Goal: Task Accomplishment & Management: Use online tool/utility

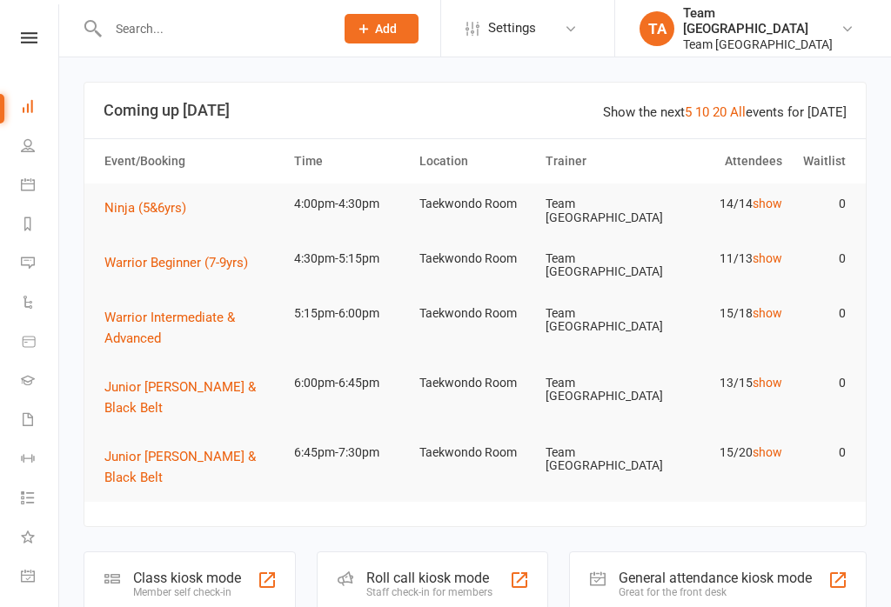
click at [27, 28] on nav "Clubworx Dashboard People Calendar Reports Messages 1 Automations Product Sales…" at bounding box center [29, 307] width 59 height 607
click at [24, 34] on icon at bounding box center [29, 37] width 17 height 11
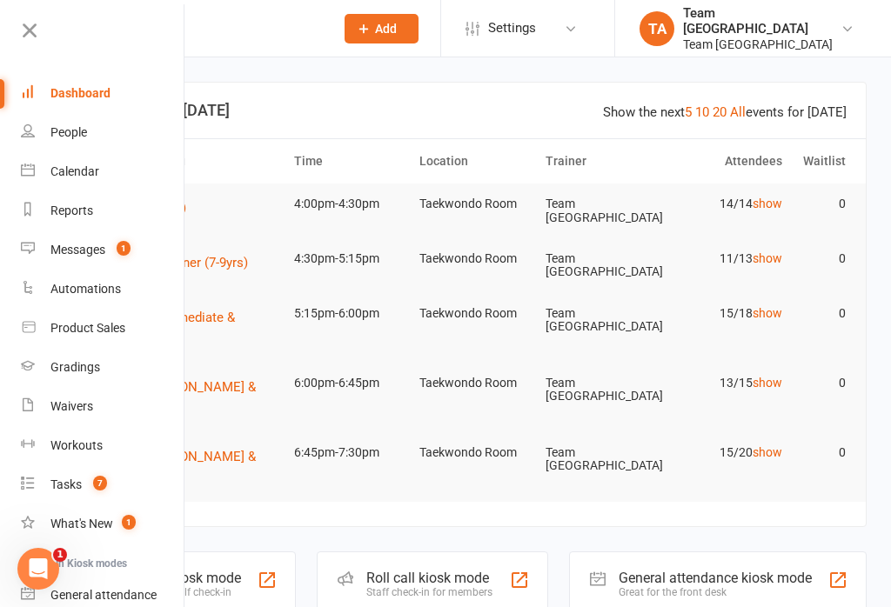
click at [92, 170] on div "Calendar" at bounding box center [74, 171] width 49 height 14
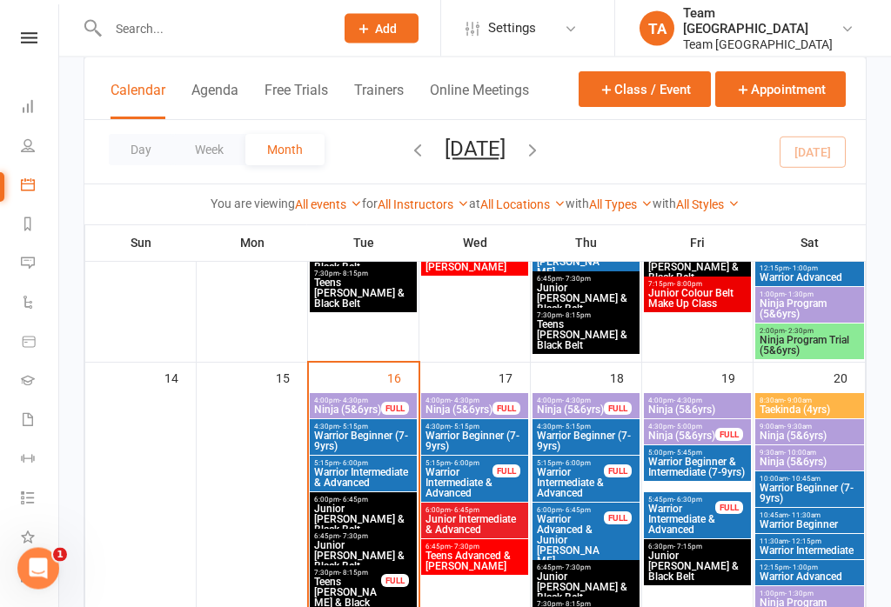
scroll to position [651, 0]
click at [347, 404] on span "Ninja (5&6yrs)" at bounding box center [347, 409] width 69 height 10
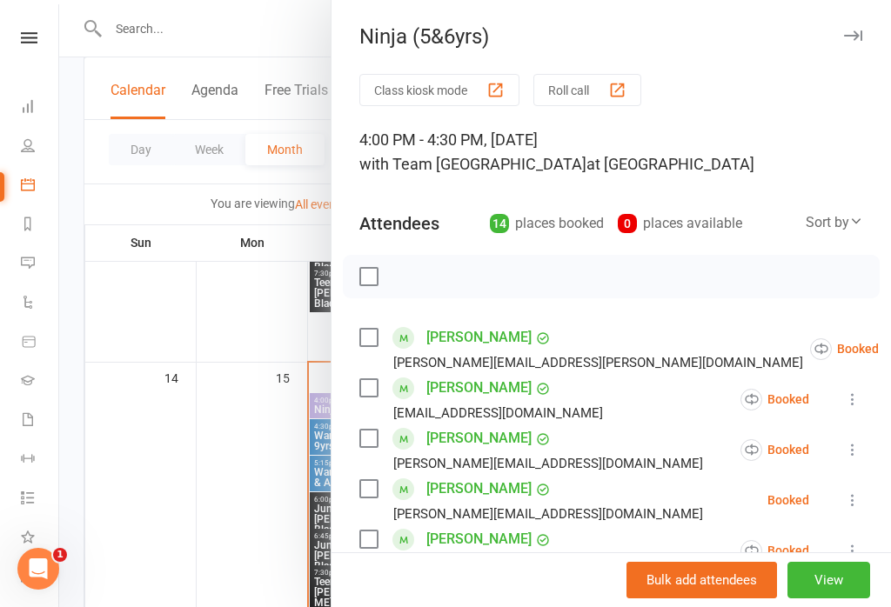
click at [579, 89] on button "Roll call" at bounding box center [587, 90] width 108 height 32
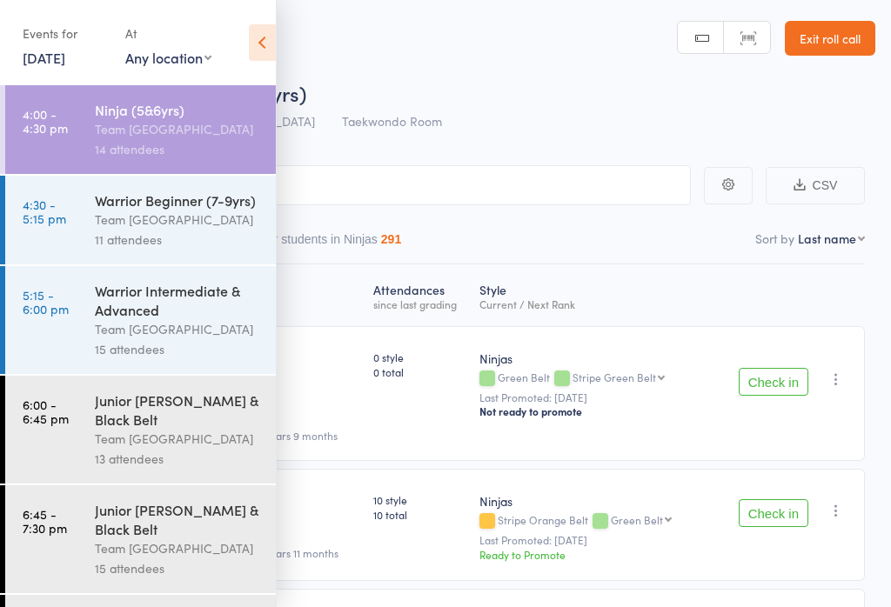
click at [258, 43] on icon at bounding box center [262, 42] width 27 height 37
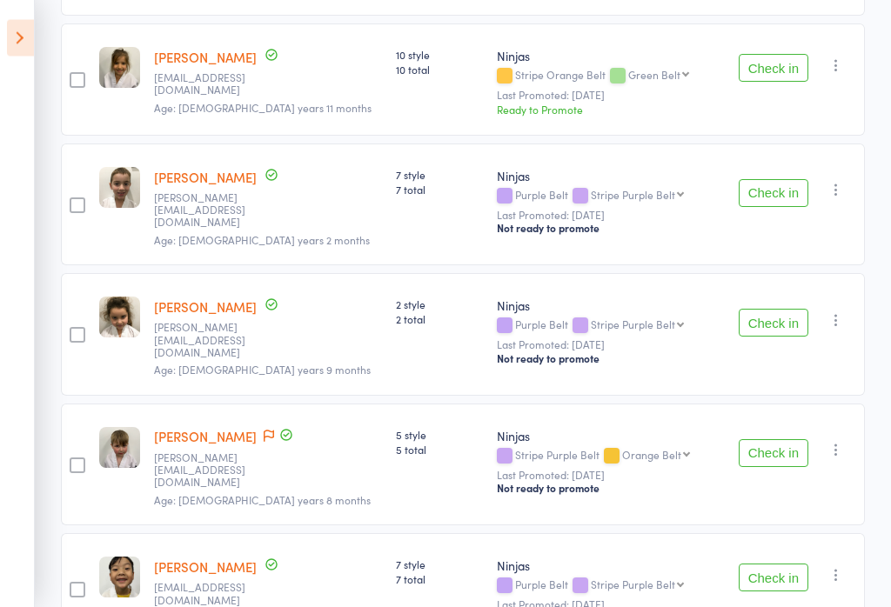
scroll to position [419, 0]
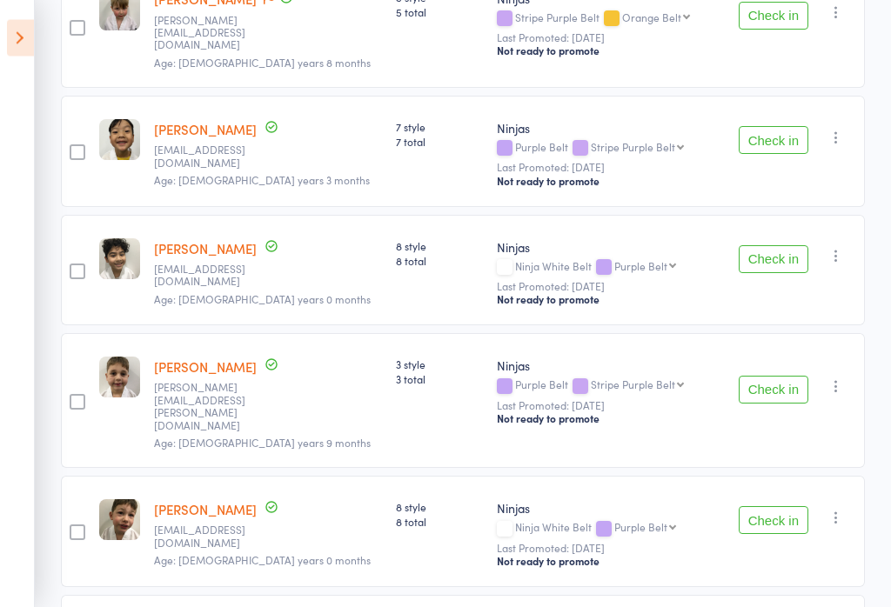
click at [773, 377] on button "Check in" at bounding box center [773, 391] width 70 height 28
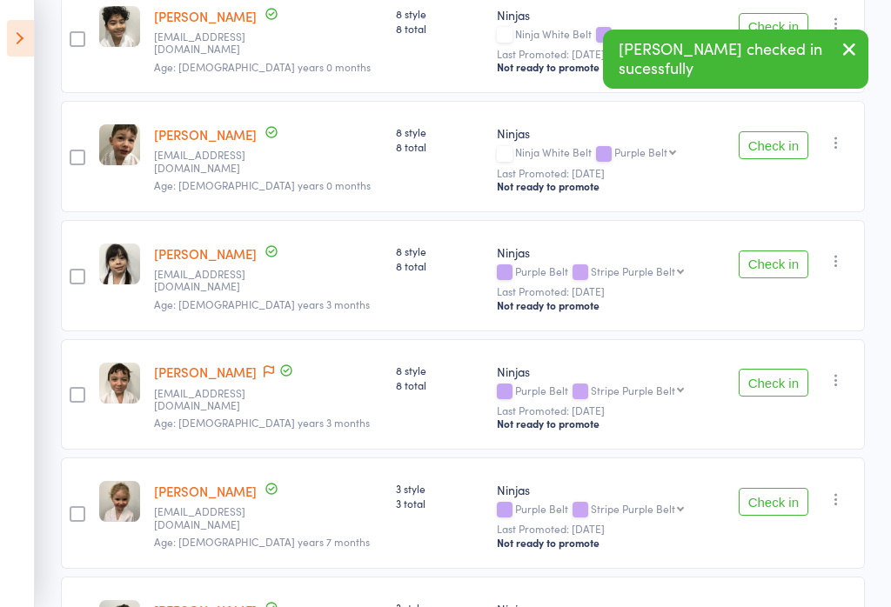
scroll to position [1119, 0]
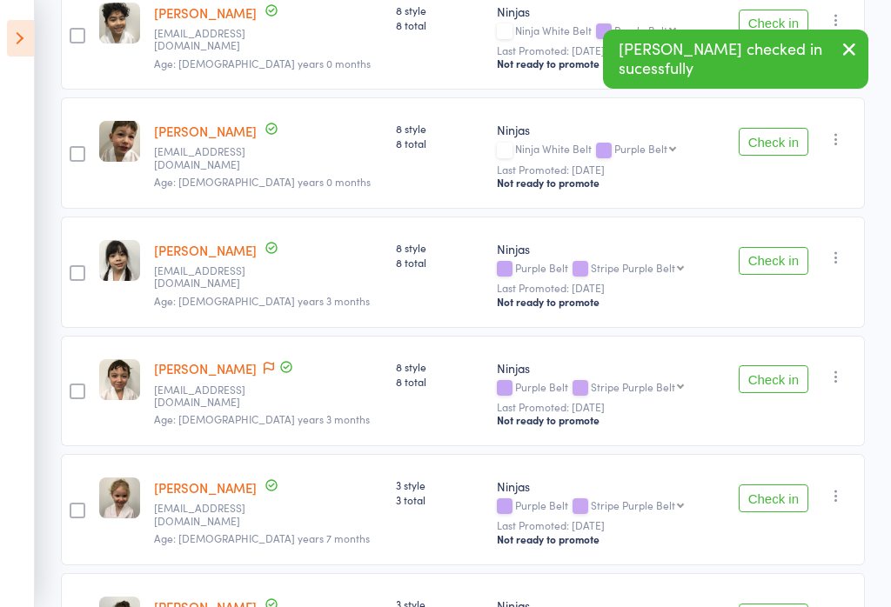
click at [771, 484] on button "Check in" at bounding box center [773, 498] width 70 height 28
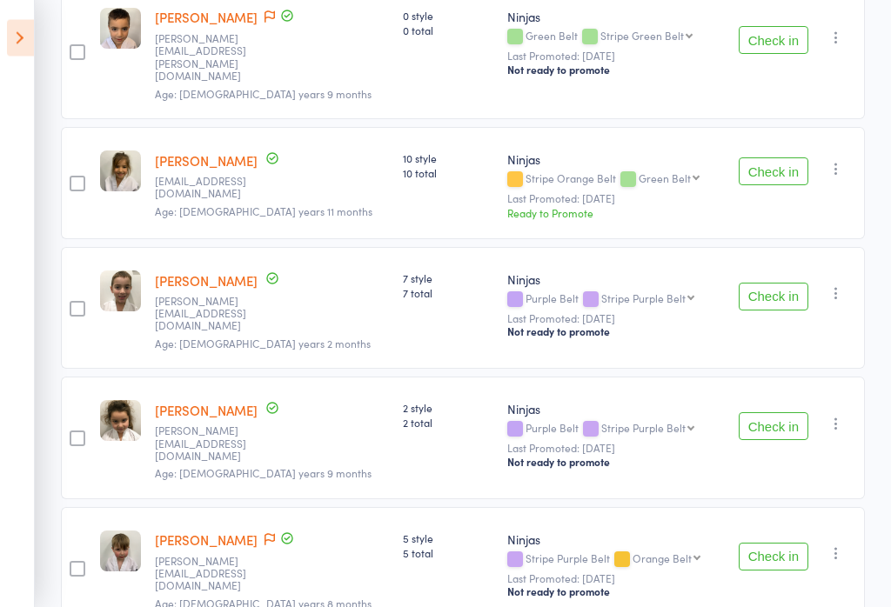
scroll to position [342, 0]
click at [778, 283] on button "Check in" at bounding box center [773, 297] width 70 height 28
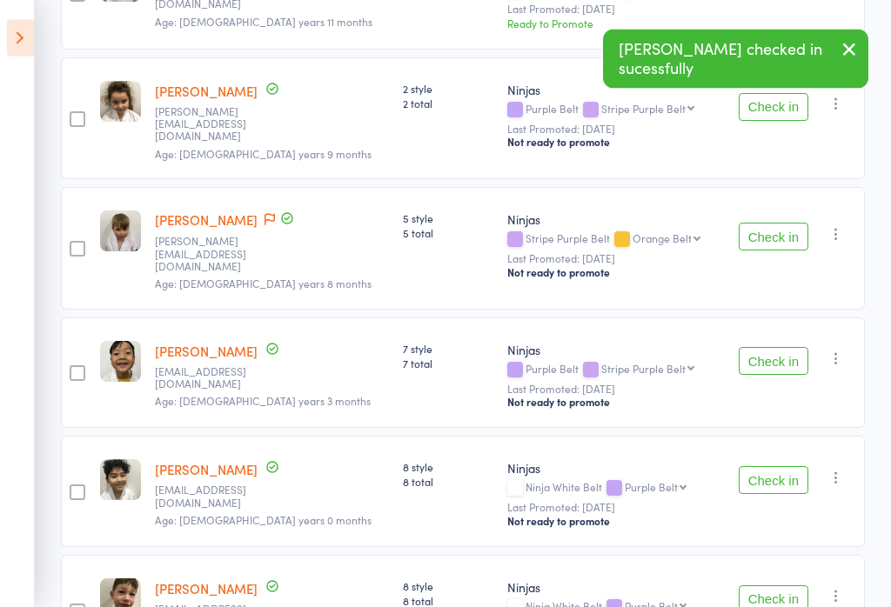
scroll to position [533, 0]
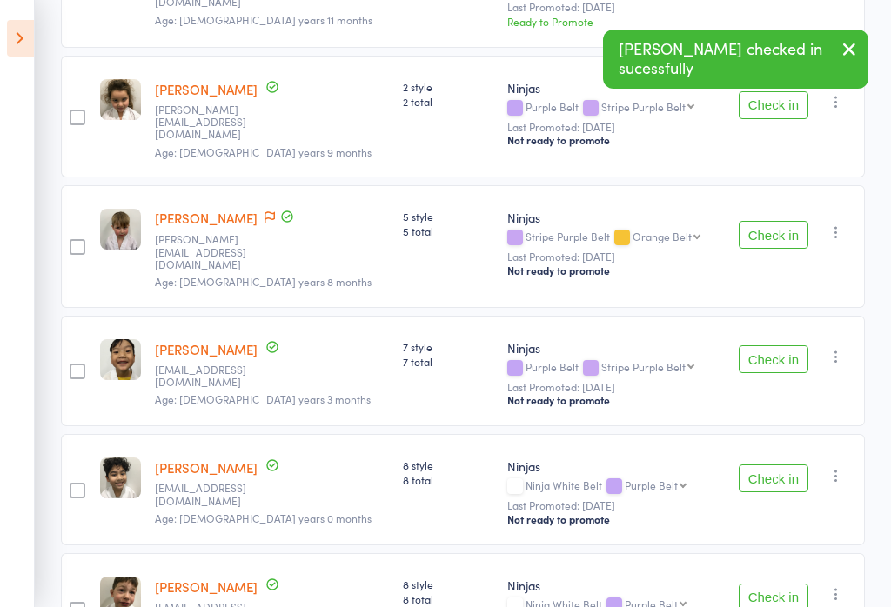
click at [775, 345] on button "Check in" at bounding box center [773, 359] width 70 height 28
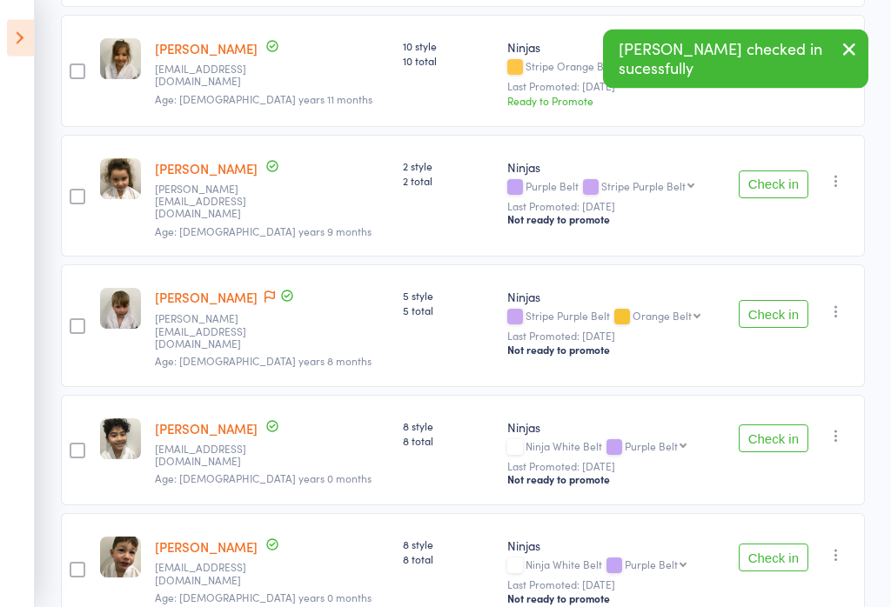
scroll to position [454, 0]
click at [789, 424] on button "Check in" at bounding box center [773, 438] width 70 height 28
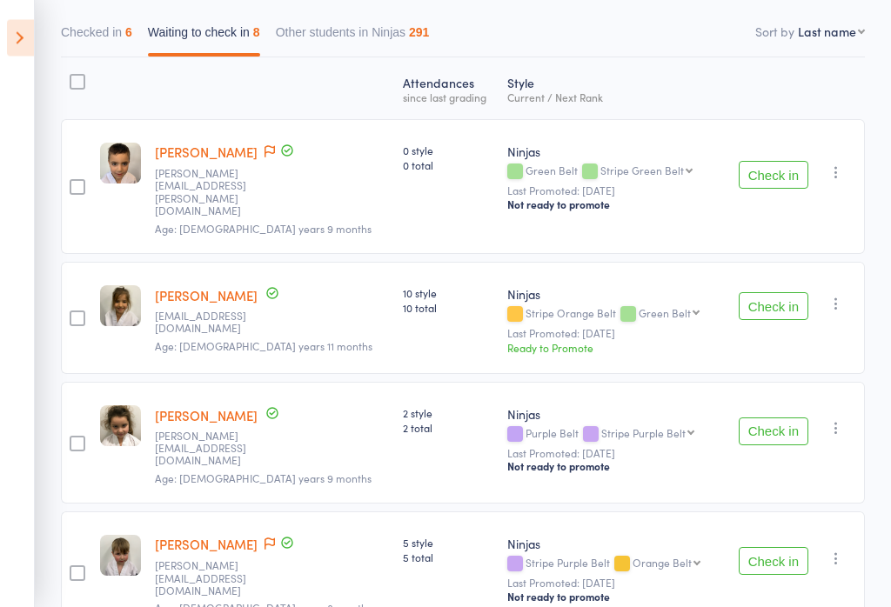
scroll to position [207, 0]
click at [778, 292] on button "Check in" at bounding box center [773, 306] width 70 height 28
click at [784, 292] on button "Check in" at bounding box center [773, 306] width 70 height 28
click at [785, 292] on button "Check in" at bounding box center [773, 306] width 70 height 28
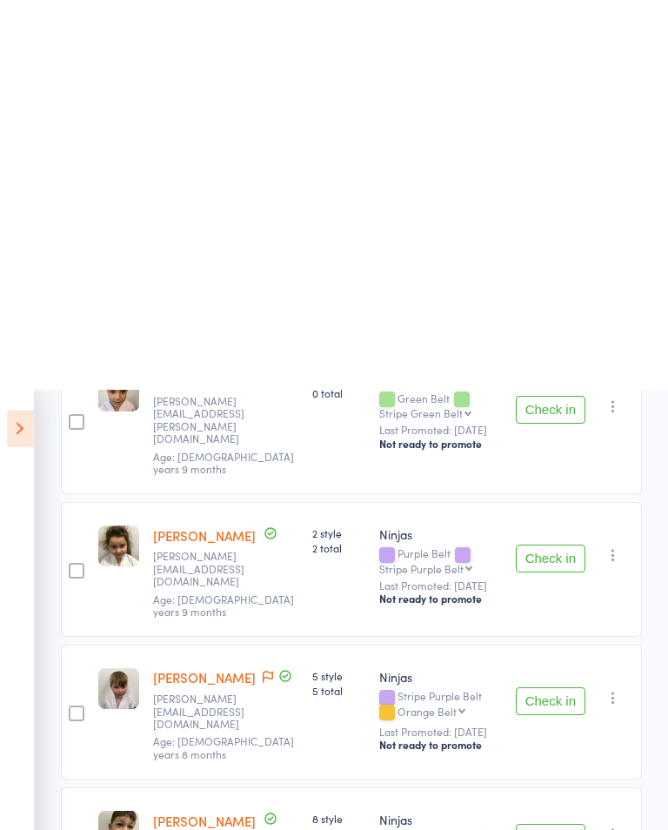
scroll to position [0, 0]
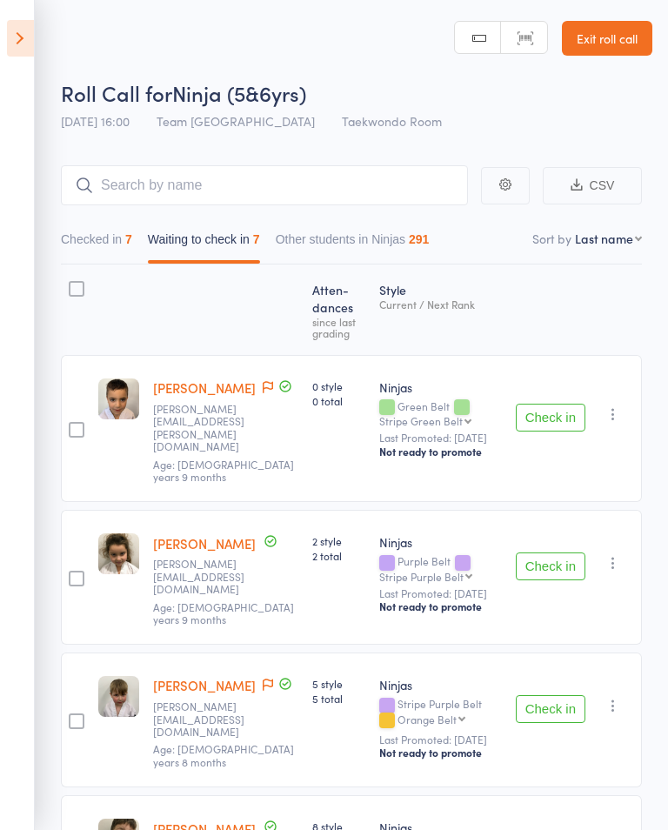
click at [90, 238] on button "Checked in 7" at bounding box center [96, 244] width 71 height 40
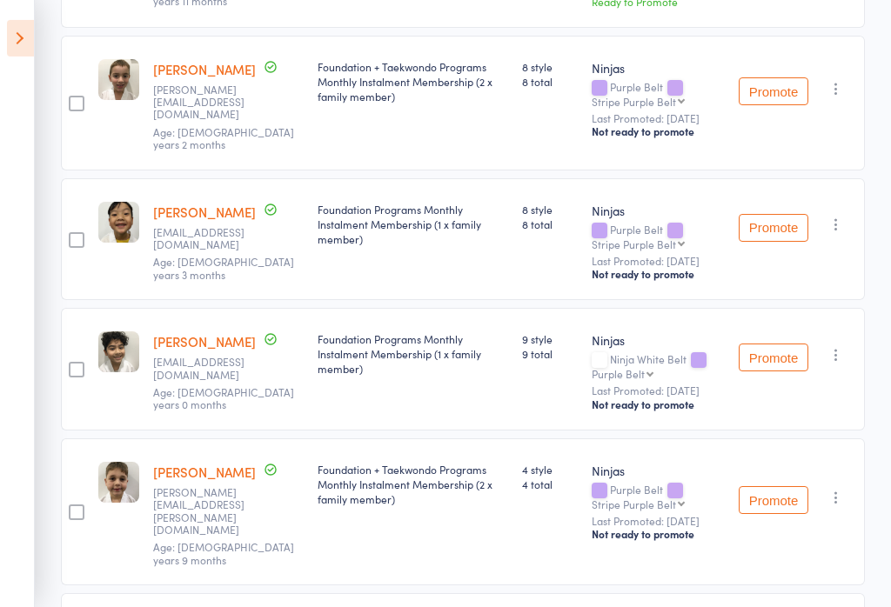
scroll to position [456, 0]
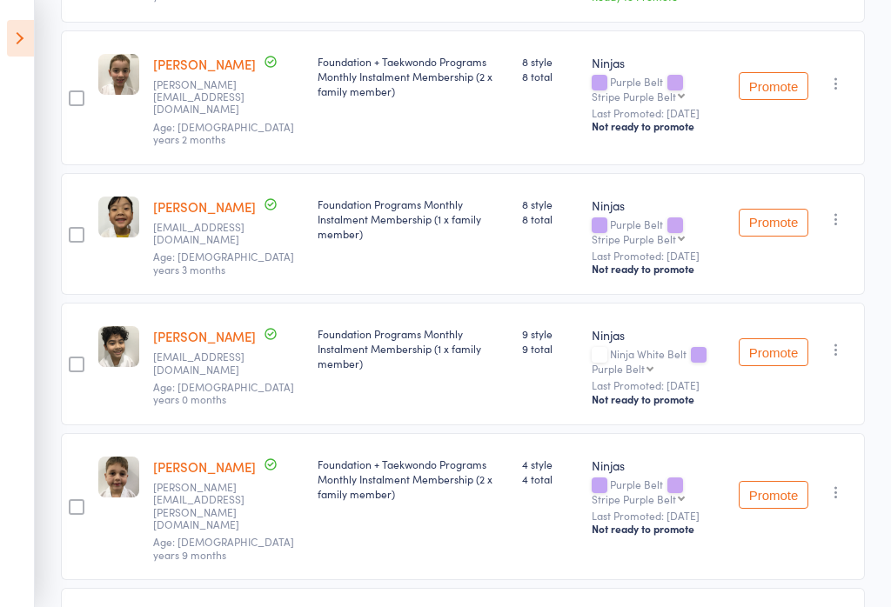
click at [10, 25] on icon at bounding box center [20, 38] width 27 height 37
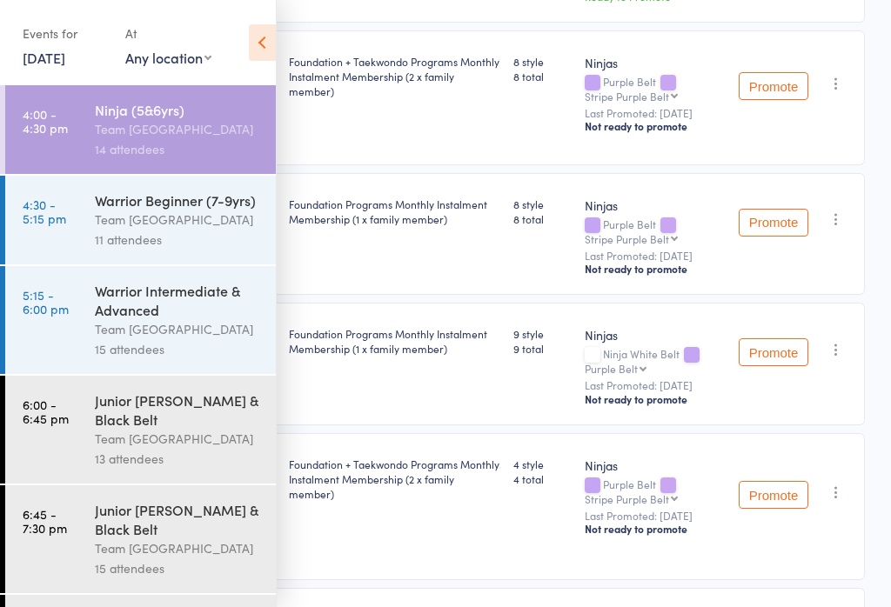
click at [193, 209] on div "Warrior Beginner (7-9yrs)" at bounding box center [178, 199] width 166 height 19
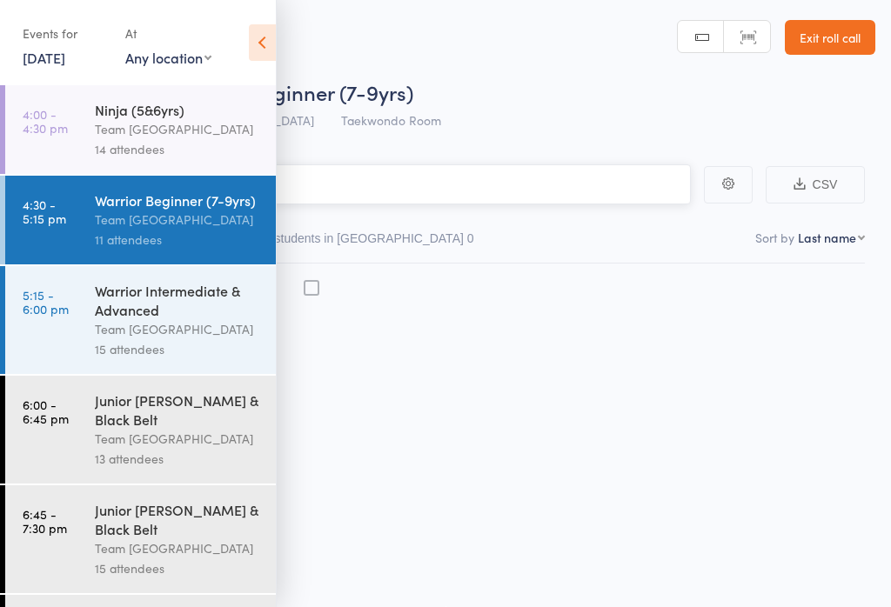
scroll to position [1, 0]
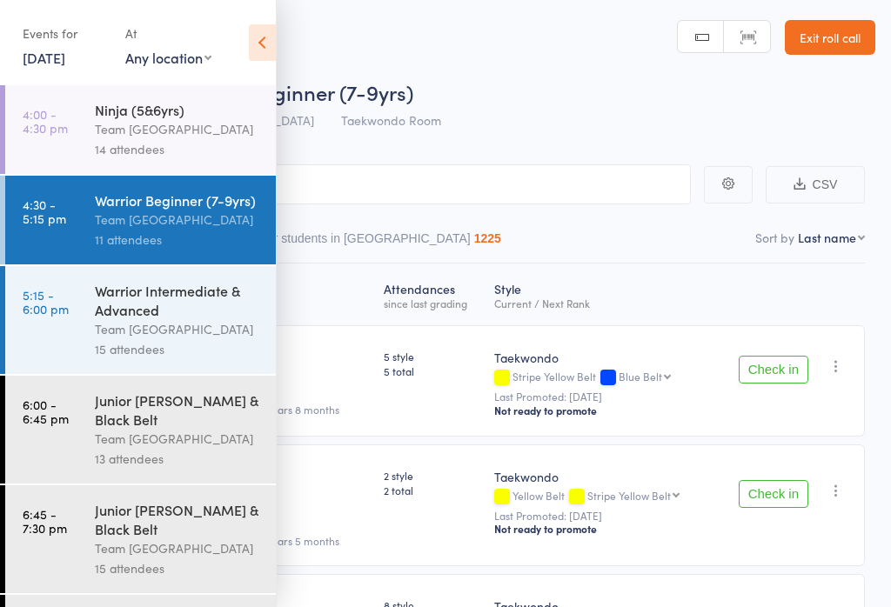
click at [257, 49] on icon at bounding box center [262, 42] width 27 height 37
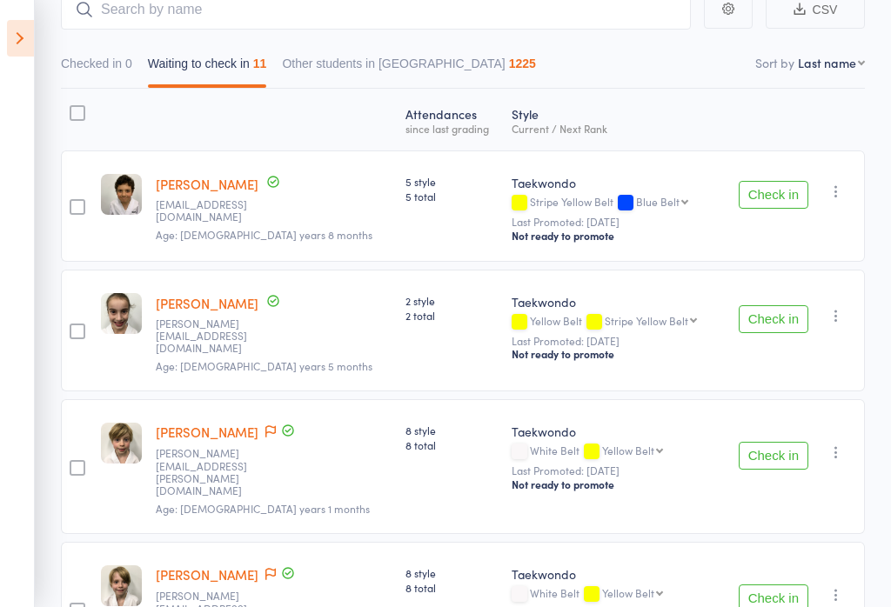
scroll to position [251, 0]
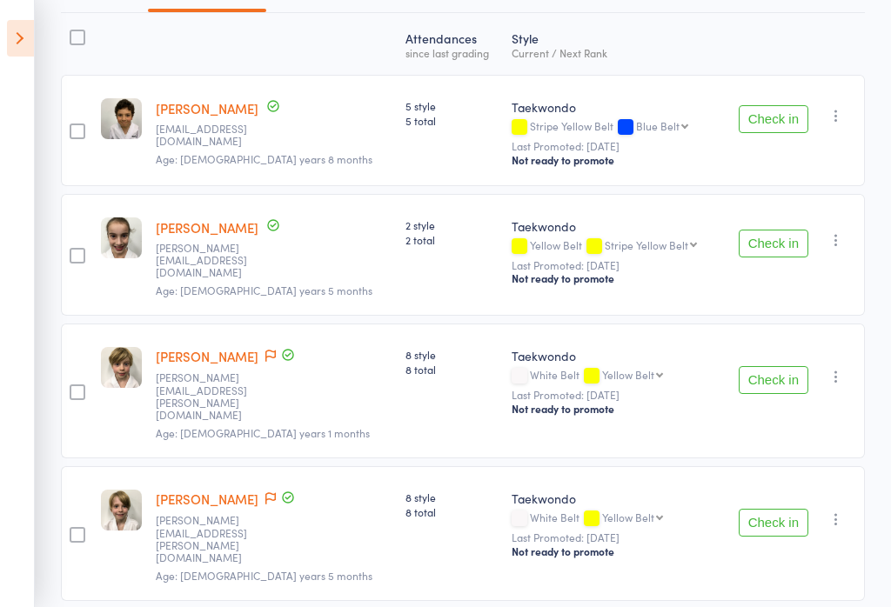
click at [778, 240] on button "Check in" at bounding box center [773, 244] width 70 height 28
click at [785, 241] on button "Check in" at bounding box center [773, 244] width 70 height 28
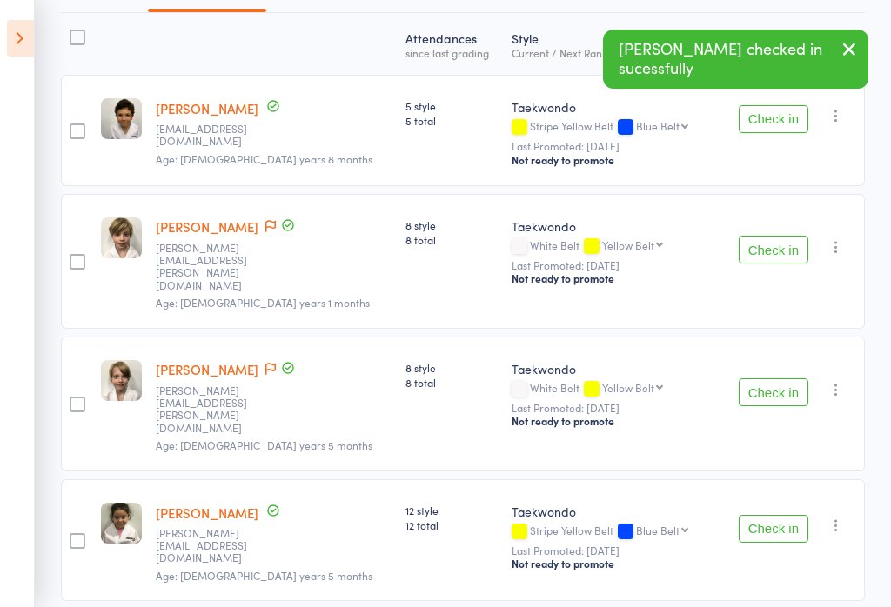
click at [783, 236] on button "Check in" at bounding box center [773, 250] width 70 height 28
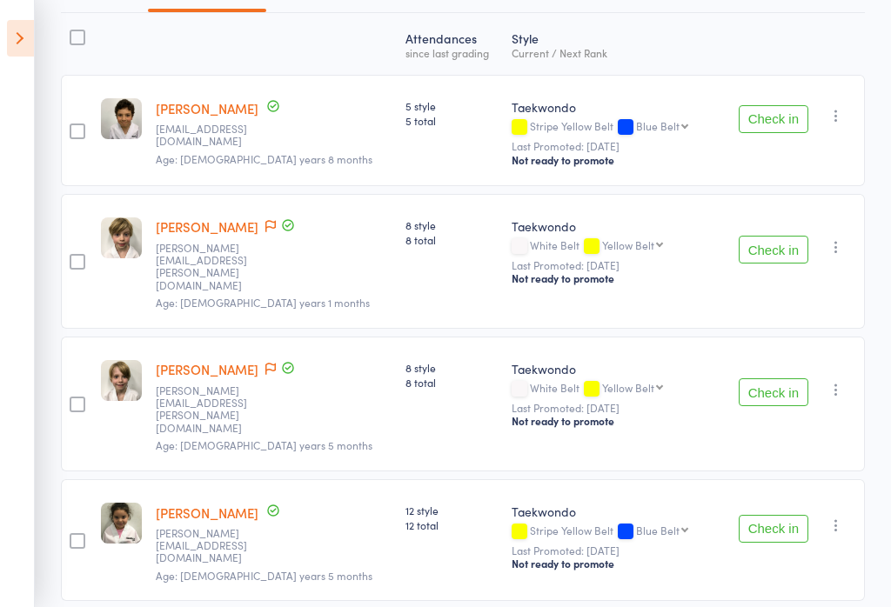
click at [779, 378] on button "Check in" at bounding box center [773, 392] width 70 height 28
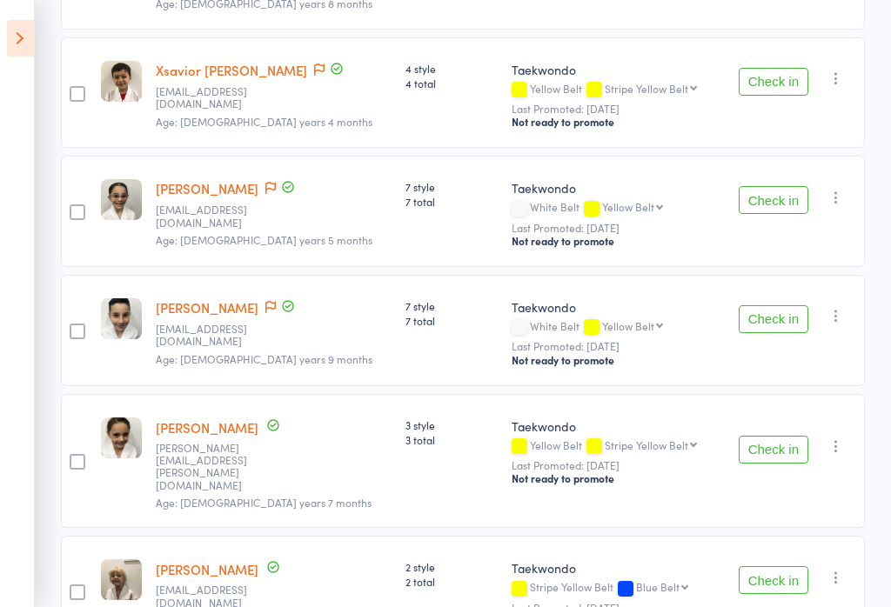
scroll to position [719, 0]
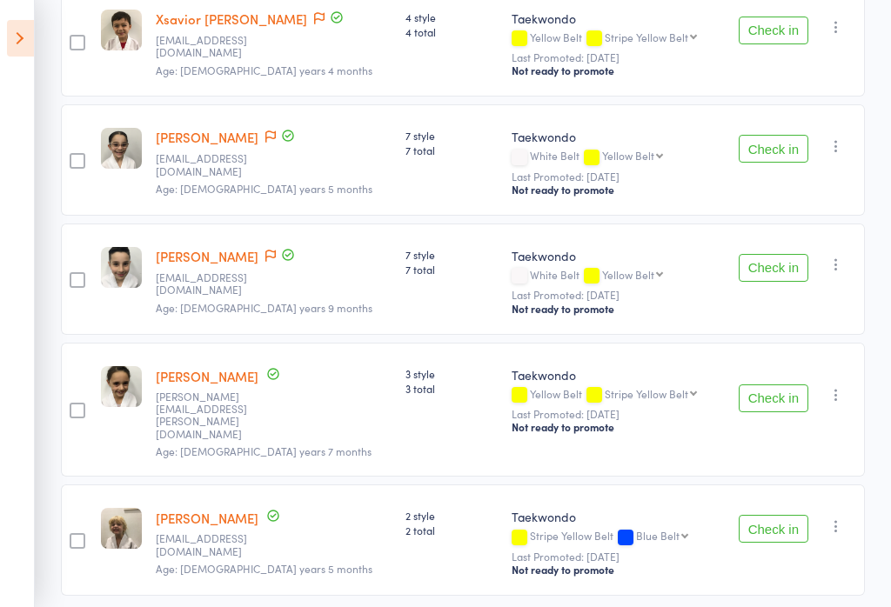
click at [793, 384] on button "Check in" at bounding box center [773, 398] width 70 height 28
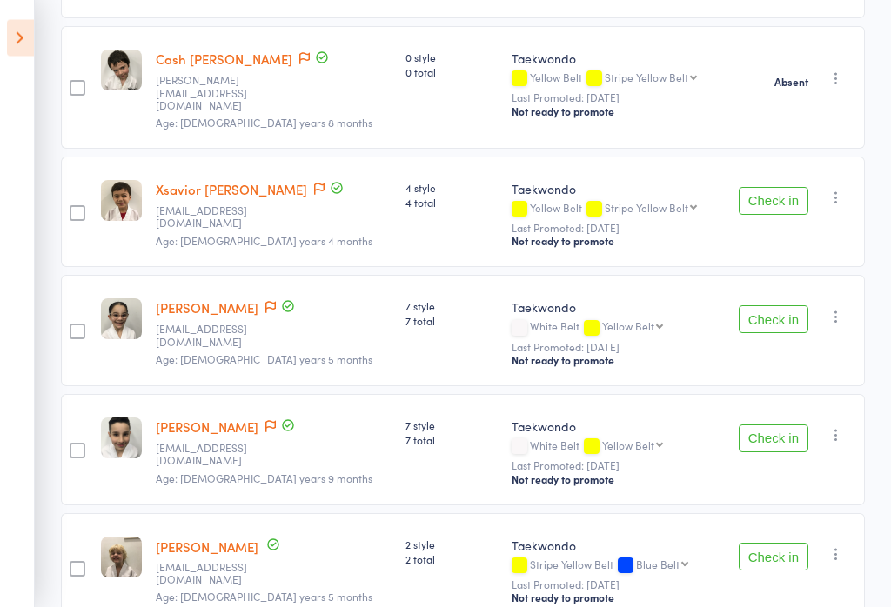
scroll to position [599, 0]
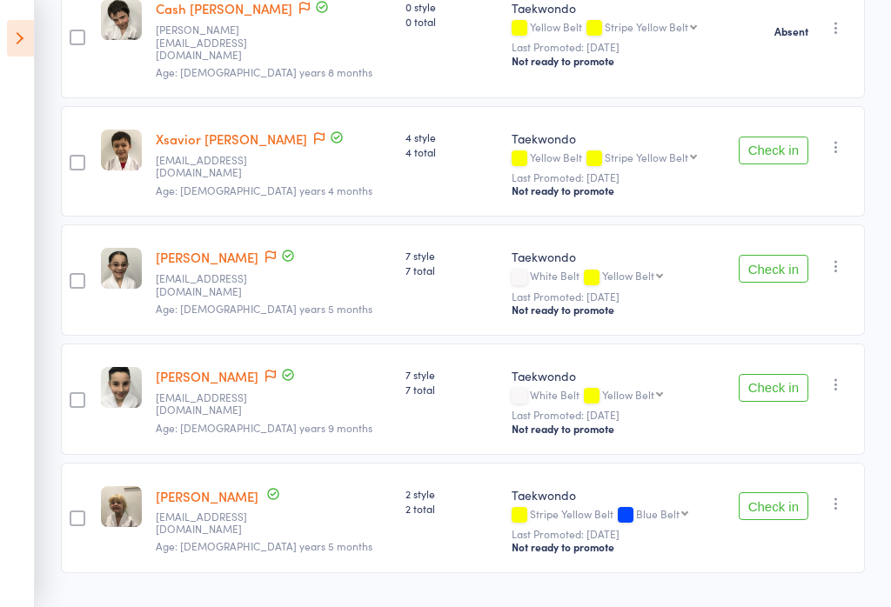
click at [769, 492] on button "Check in" at bounding box center [773, 506] width 70 height 28
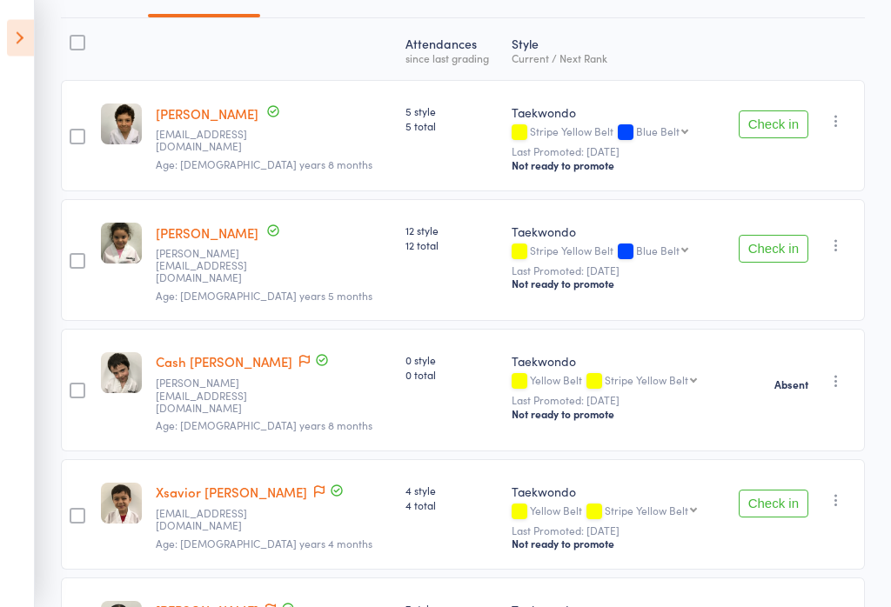
scroll to position [250, 0]
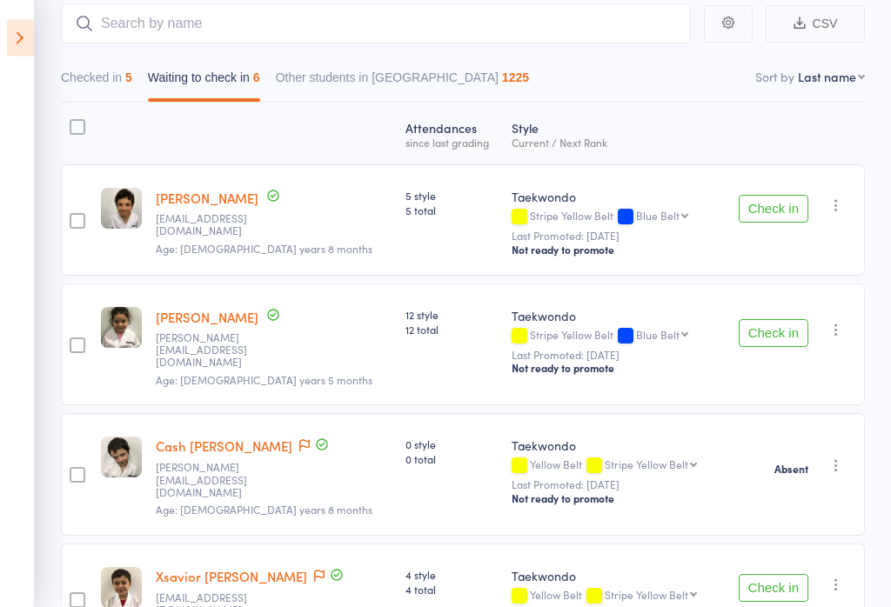
click at [779, 204] on button "Check in" at bounding box center [773, 210] width 70 height 28
